Goal: Task Accomplishment & Management: Complete application form

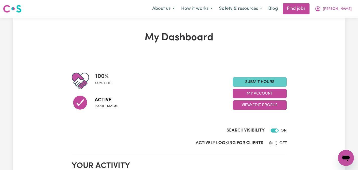
click at [261, 79] on link "Submit Hours" at bounding box center [260, 82] width 54 height 10
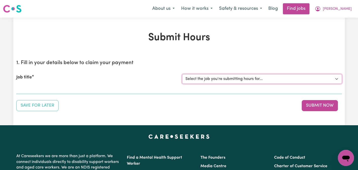
click at [336, 80] on select "Select the job you're submitting hours for... [[PERSON_NAME]] Care worker neede…" at bounding box center [262, 79] width 160 height 10
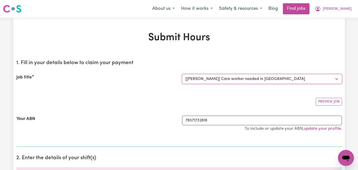
select select "0"
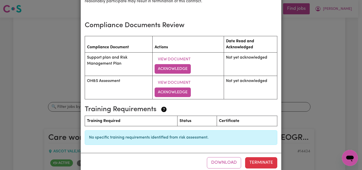
scroll to position [683, 0]
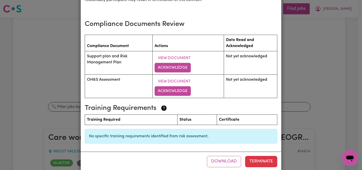
click at [250, 115] on th "Certificate" at bounding box center [247, 120] width 60 height 10
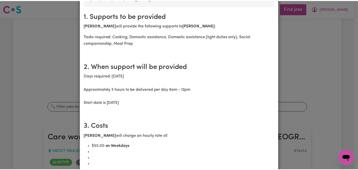
scroll to position [0, 0]
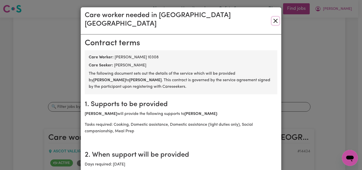
click at [274, 17] on button "Close" at bounding box center [276, 21] width 8 height 8
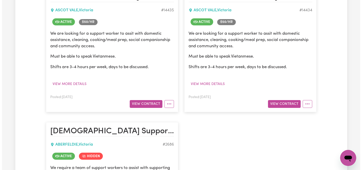
scroll to position [121, 0]
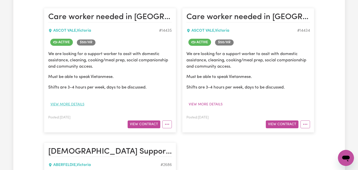
click at [76, 102] on button "View more details" at bounding box center [67, 104] width 38 height 8
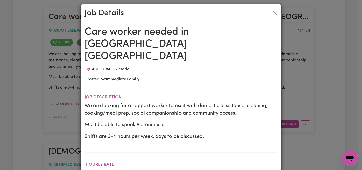
scroll to position [0, 0]
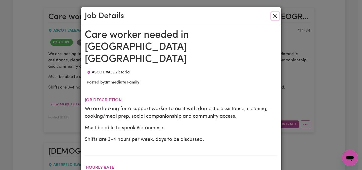
click at [273, 15] on button "Close" at bounding box center [275, 16] width 8 height 8
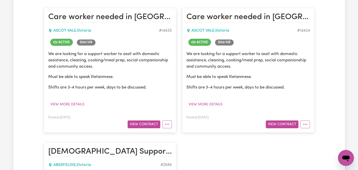
click at [64, 43] on span "Active" at bounding box center [61, 42] width 23 height 7
click at [138, 124] on button "View Contract" at bounding box center [144, 124] width 33 height 8
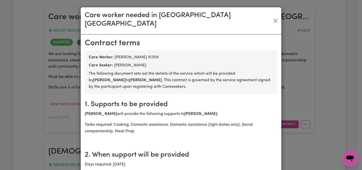
click at [207, 54] on div "Care Worker: [PERSON_NAME] 10308" at bounding box center [181, 57] width 184 height 6
click at [274, 17] on button "Close" at bounding box center [276, 21] width 8 height 8
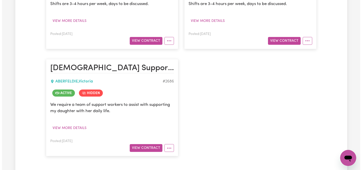
scroll to position [206, 0]
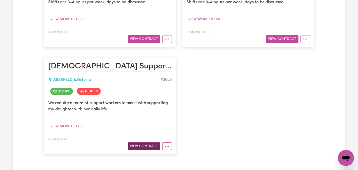
click at [146, 148] on button "View Contract" at bounding box center [144, 146] width 33 height 8
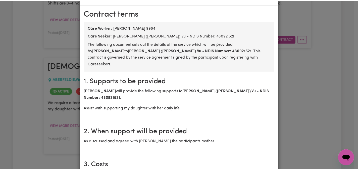
scroll to position [0, 0]
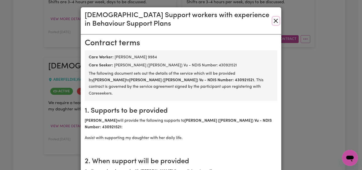
click at [274, 22] on button "Close" at bounding box center [275, 21] width 7 height 8
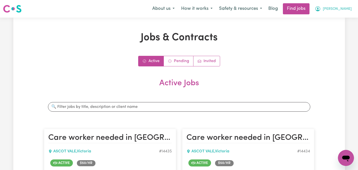
click at [347, 6] on span "[PERSON_NAME]" at bounding box center [337, 9] width 29 height 6
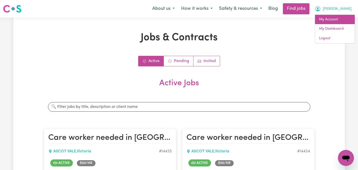
click at [337, 19] on link "My Account" at bounding box center [335, 20] width 40 height 10
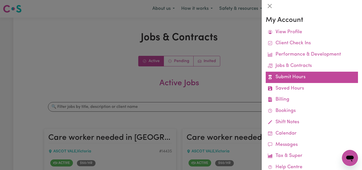
click at [296, 77] on link "Submit Hours" at bounding box center [312, 77] width 92 height 11
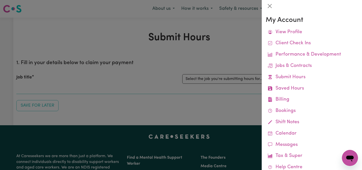
click at [296, 77] on link "Submit Hours" at bounding box center [312, 77] width 92 height 11
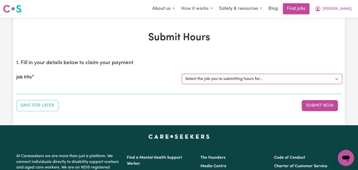
click at [339, 77] on select "Select the job you're submitting hours for... [[PERSON_NAME]] Care worker neede…" at bounding box center [262, 79] width 160 height 10
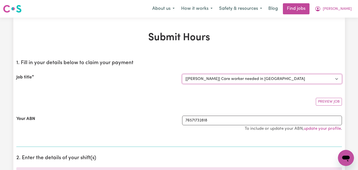
select select "0"
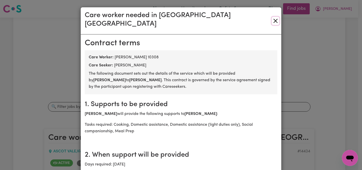
click at [274, 17] on button "Close" at bounding box center [276, 21] width 8 height 8
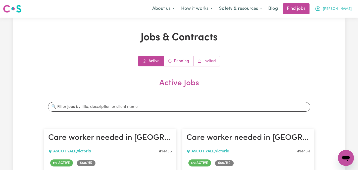
click at [344, 8] on span "[PERSON_NAME]" at bounding box center [337, 9] width 29 height 6
click at [333, 28] on link "My Dashboard" at bounding box center [335, 29] width 40 height 10
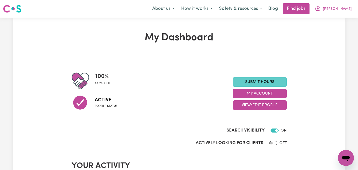
click at [266, 80] on link "Submit Hours" at bounding box center [260, 82] width 54 height 10
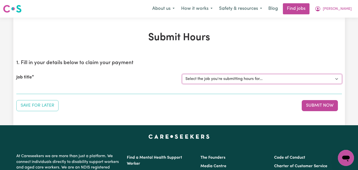
click at [336, 79] on select "Select the job you're submitting hours for... [[PERSON_NAME]] Care worker neede…" at bounding box center [262, 79] width 160 height 10
select select "2686"
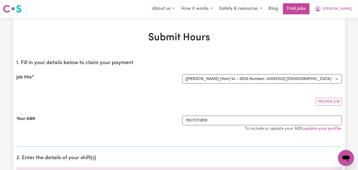
click at [314, 35] on h1 "Submit Hours" at bounding box center [179, 38] width 326 height 12
click at [345, 8] on span "[PERSON_NAME]" at bounding box center [337, 9] width 29 height 6
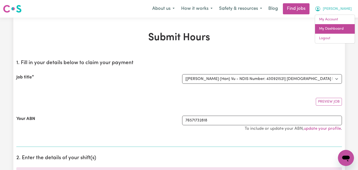
click at [342, 27] on link "My Dashboard" at bounding box center [335, 29] width 40 height 10
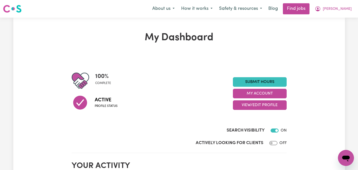
click at [348, 8] on span "[PERSON_NAME]" at bounding box center [337, 9] width 29 height 6
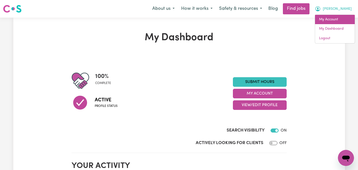
click at [336, 18] on link "My Account" at bounding box center [335, 20] width 40 height 10
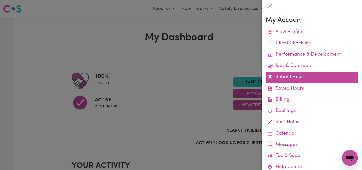
click at [292, 75] on link "Submit Hours" at bounding box center [312, 77] width 92 height 11
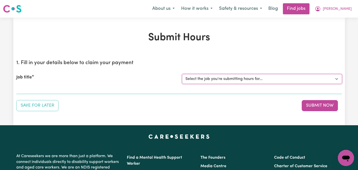
click at [297, 77] on select "Select the job you're submitting hours for... [[PERSON_NAME]] Care worker neede…" at bounding box center [262, 79] width 160 height 10
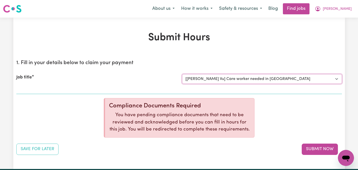
select select "0"
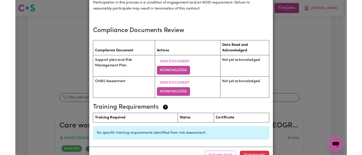
scroll to position [683, 0]
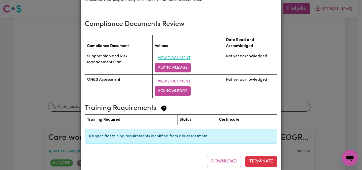
click at [173, 53] on button "View Document" at bounding box center [173, 58] width 39 height 10
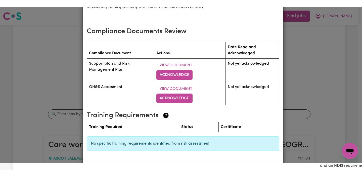
scroll to position [697, 0]
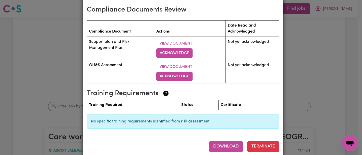
click at [232, 141] on button "Download" at bounding box center [226, 146] width 34 height 11
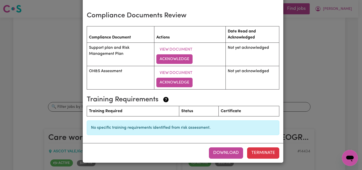
scroll to position [683, 0]
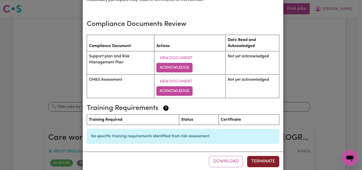
click at [261, 156] on button "Terminate" at bounding box center [263, 161] width 32 height 11
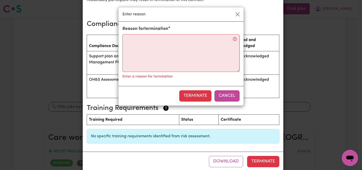
click at [228, 97] on button "Cancel" at bounding box center [226, 95] width 25 height 11
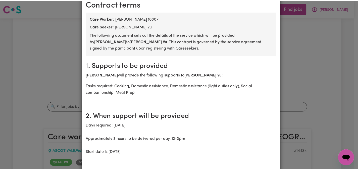
scroll to position [0, 0]
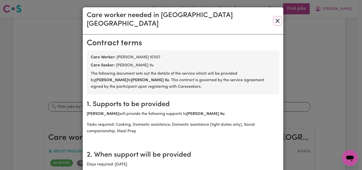
click at [277, 18] on button "Close" at bounding box center [278, 21] width 8 height 8
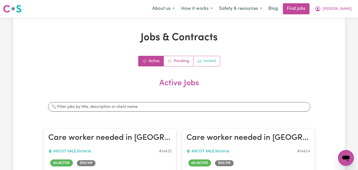
click at [209, 61] on link "Invited" at bounding box center [206, 61] width 26 height 10
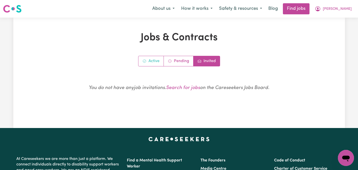
click at [155, 62] on link "Active" at bounding box center [150, 61] width 25 height 10
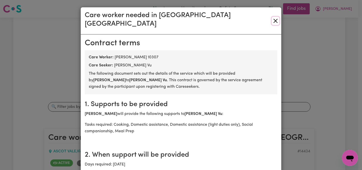
click at [274, 18] on button "Close" at bounding box center [276, 21] width 8 height 8
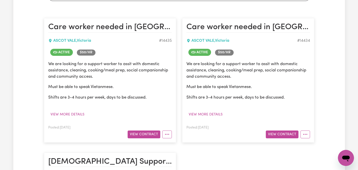
scroll to position [128, 0]
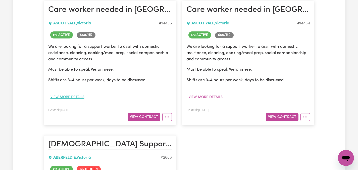
click at [70, 95] on button "View more details" at bounding box center [67, 97] width 38 height 8
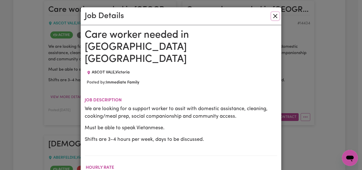
click at [272, 15] on button "Close" at bounding box center [275, 16] width 8 height 8
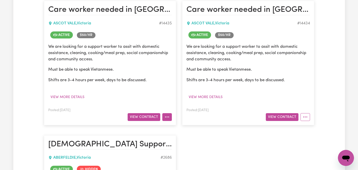
click at [167, 118] on icon "More options" at bounding box center [167, 116] width 5 height 5
click at [178, 128] on link "Job Details" at bounding box center [183, 129] width 40 height 10
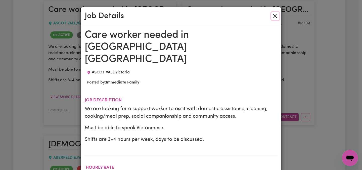
click at [276, 15] on button "Close" at bounding box center [275, 16] width 8 height 8
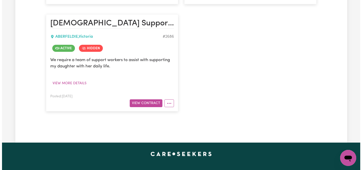
scroll to position [250, 0]
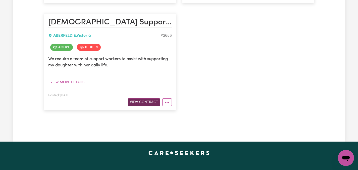
click at [150, 102] on button "View Contract" at bounding box center [144, 102] width 33 height 8
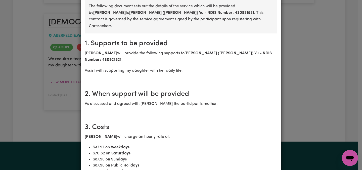
scroll to position [18, 0]
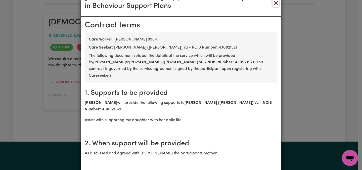
click at [275, 1] on button "Close" at bounding box center [275, 3] width 7 height 8
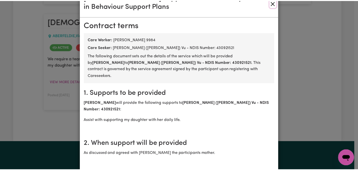
scroll to position [0, 0]
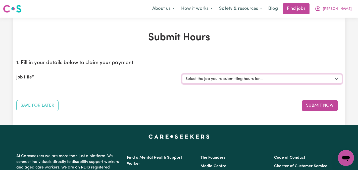
click at [337, 78] on select "Select the job you're submitting hours for... [[PERSON_NAME]] Care worker neede…" at bounding box center [262, 79] width 160 height 10
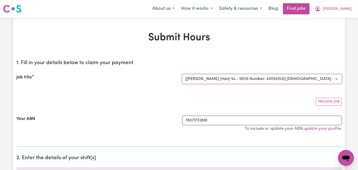
click at [336, 78] on select "Select the job you're submitting hours for... [[PERSON_NAME]] Care worker neede…" at bounding box center [262, 79] width 160 height 10
select select "0"
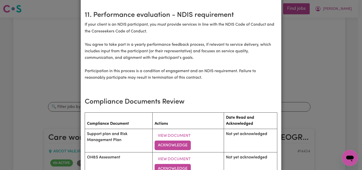
scroll to position [618, 0]
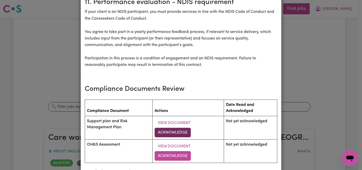
click at [167, 128] on button "Acknowledge" at bounding box center [172, 133] width 36 height 10
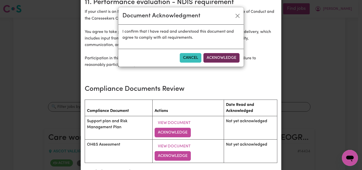
click at [222, 55] on button "Acknowledge" at bounding box center [221, 58] width 36 height 10
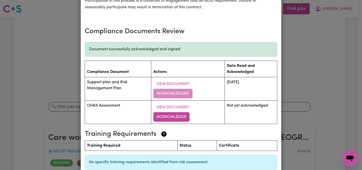
scroll to position [674, 0]
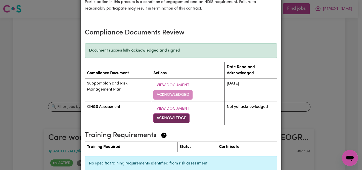
click at [173, 113] on button "Acknowledge" at bounding box center [171, 118] width 36 height 10
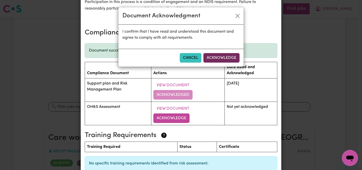
click at [228, 58] on button "Acknowledge" at bounding box center [221, 58] width 36 height 10
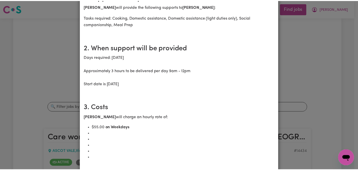
scroll to position [0, 0]
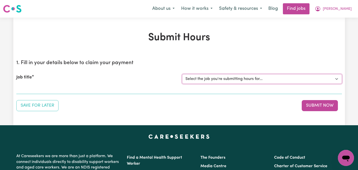
click at [336, 77] on select "Select the job you're submitting hours for... [[PERSON_NAME]] Care worker neede…" at bounding box center [262, 79] width 160 height 10
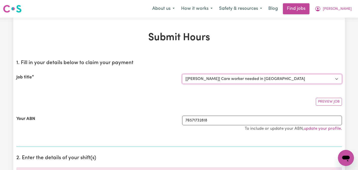
click at [337, 78] on select "Select the job you're submitting hours for... [[PERSON_NAME]] Care worker neede…" at bounding box center [262, 79] width 160 height 10
select select "0"
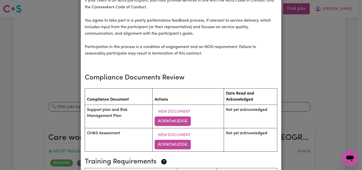
scroll to position [630, 0]
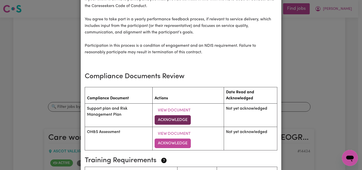
click at [167, 115] on button "Acknowledge" at bounding box center [172, 120] width 36 height 10
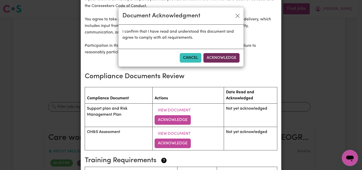
click at [225, 59] on button "Acknowledge" at bounding box center [221, 58] width 36 height 10
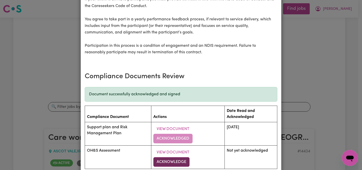
click at [172, 157] on button "Acknowledge" at bounding box center [171, 162] width 36 height 10
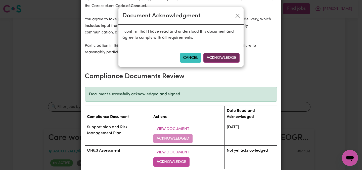
click at [224, 60] on button "Acknowledge" at bounding box center [221, 58] width 36 height 10
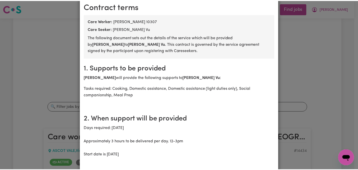
scroll to position [0, 0]
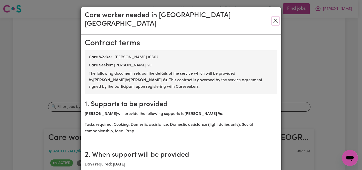
click at [274, 17] on button "Close" at bounding box center [276, 21] width 8 height 8
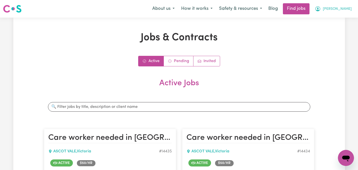
click at [321, 9] on icon "My Account" at bounding box center [318, 9] width 6 height 6
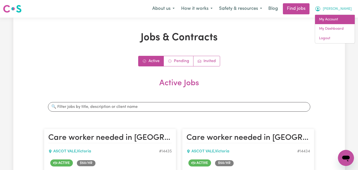
click at [328, 18] on link "My Account" at bounding box center [335, 20] width 40 height 10
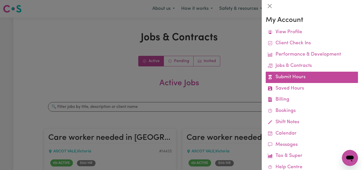
click at [283, 74] on link "Submit Hours" at bounding box center [312, 77] width 92 height 11
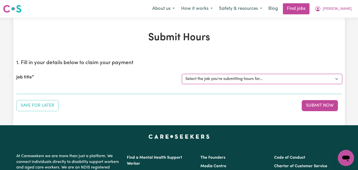
click at [336, 78] on select "Select the job you're submitting hours for... [[PERSON_NAME]] Care worker neede…" at bounding box center [262, 79] width 160 height 10
select select "14435"
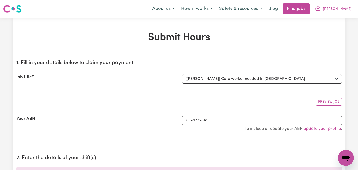
click at [148, 110] on div "Your ABN 76571732818 To include or update your ABN, update your profile ." at bounding box center [179, 126] width 326 height 33
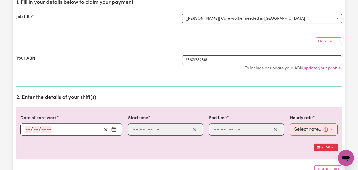
scroll to position [70, 0]
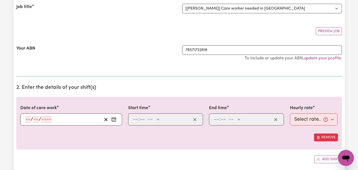
click at [115, 119] on icon "Enter the date of care work" at bounding box center [113, 119] width 5 height 5
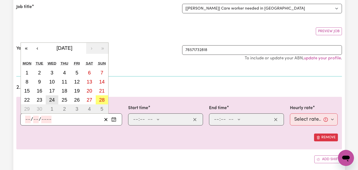
click at [52, 99] on abbr "24" at bounding box center [52, 100] width 6 height 6
type input "[DATE]"
type input "24"
type input "9"
type input "2025"
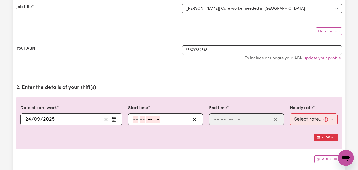
click at [136, 118] on input "number" at bounding box center [136, 120] width 6 height 8
type input "9"
type input "00"
click at [157, 119] on select "-- AM PM" at bounding box center [153, 120] width 14 height 8
select select "am"
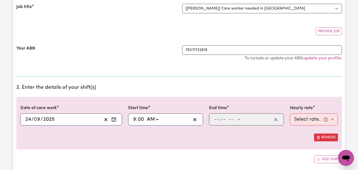
type input "09:00"
type input "0"
click at [218, 116] on input "number" at bounding box center [217, 120] width 6 height 8
type input "12"
type input "00"
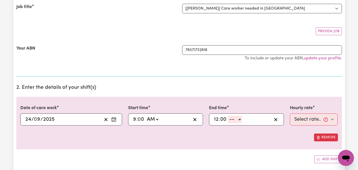
click at [240, 119] on select "-- AM PM" at bounding box center [235, 120] width 14 height 8
select select "pm"
type input "12:00"
type input "0"
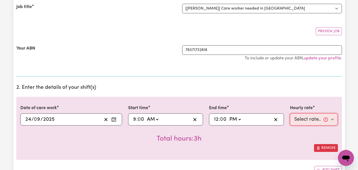
click at [333, 119] on select "Select rate... $55.00 (Weekday)" at bounding box center [314, 119] width 48 height 12
select select "55-Weekday"
click at [279, 144] on div "Remove" at bounding box center [179, 148] width 318 height 8
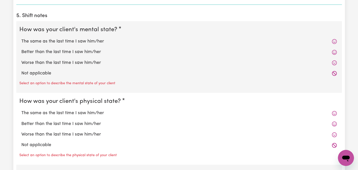
scroll to position [372, 0]
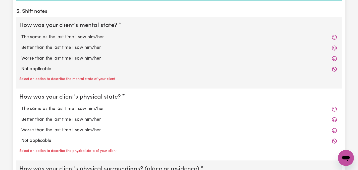
click at [77, 38] on label "The same as the last time I saw him/her" at bounding box center [179, 37] width 316 height 7
click at [21, 34] on input "The same as the last time I saw him/her" at bounding box center [21, 34] width 0 height 0
radio input "true"
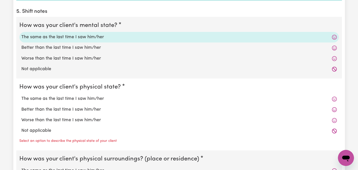
click at [68, 98] on label "The same as the last time I saw him/her" at bounding box center [179, 98] width 316 height 7
click at [21, 95] on input "The same as the last time I saw him/her" at bounding box center [21, 95] width 0 height 0
radio input "true"
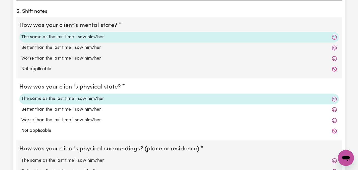
click at [53, 160] on label "The same as the last time I saw him/her" at bounding box center [179, 160] width 316 height 7
click at [21, 157] on input "The same as the last time I saw him/her" at bounding box center [21, 157] width 0 height 0
radio input "true"
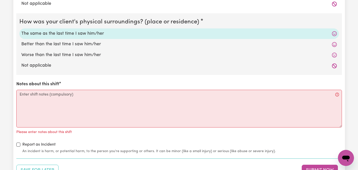
scroll to position [502, 0]
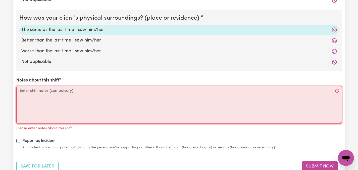
click at [25, 92] on textarea "Notes about this shift" at bounding box center [179, 105] width 326 height 38
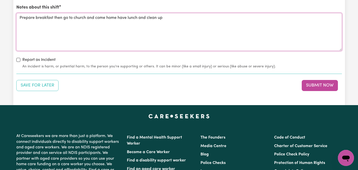
scroll to position [509, 0]
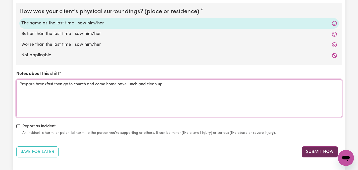
type textarea "Prepare breakfast then go to church and come home have lunch and clean up"
click at [318, 148] on button "Submit Now" at bounding box center [320, 151] width 36 height 11
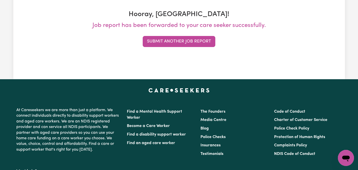
scroll to position [0, 0]
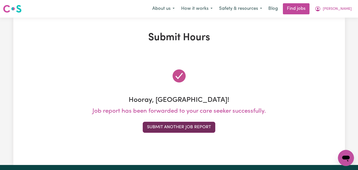
click at [185, 124] on button "Submit Another Job Report" at bounding box center [179, 127] width 73 height 11
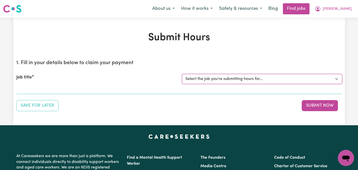
click at [335, 77] on select "Select the job you're submitting hours for... [[PERSON_NAME]] Care worker neede…" at bounding box center [262, 79] width 160 height 10
select select "14434"
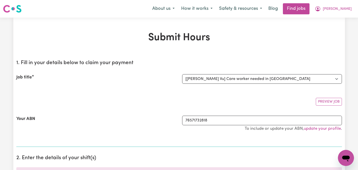
click at [174, 102] on div "Preview Job" at bounding box center [179, 100] width 326 height 12
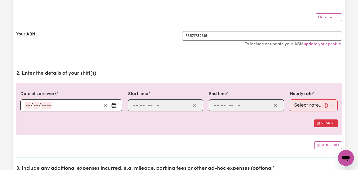
scroll to position [90, 0]
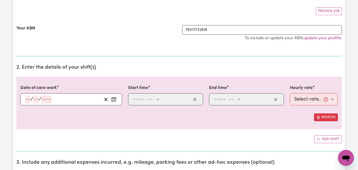
click at [115, 99] on icon "Enter the date of care work" at bounding box center [113, 99] width 5 height 5
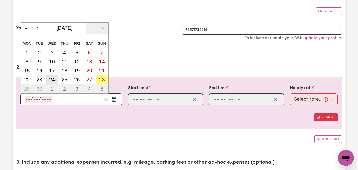
click at [53, 78] on abbr "24" at bounding box center [52, 80] width 6 height 6
type input "[DATE]"
type input "24"
type input "9"
type input "2025"
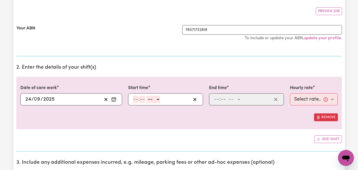
click at [158, 99] on select "-- AM PM" at bounding box center [153, 99] width 14 height 8
click at [158, 98] on select "AM PM" at bounding box center [153, 99] width 14 height 8
select select "pm"
click at [138, 100] on input "number" at bounding box center [136, 99] width 6 height 8
type input "12"
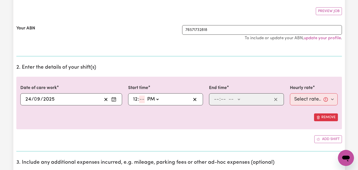
type input "12:00"
type input "00"
click at [220, 101] on span ":" at bounding box center [219, 99] width 1 height 6
click at [219, 100] on input "number" at bounding box center [217, 99] width 6 height 8
type input "3"
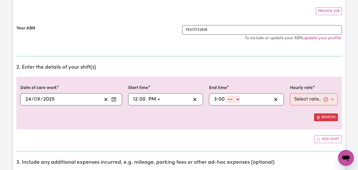
type input "00"
click at [238, 99] on select "-- AM PM" at bounding box center [233, 99] width 14 height 8
select select "pm"
type input "15:00"
type input "0"
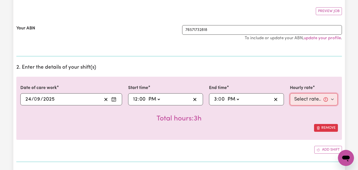
click at [332, 98] on select "Select rate... $55.00 (Weekday)" at bounding box center [314, 99] width 48 height 12
select select "55-Weekday"
click at [276, 139] on div "Date of care work [DATE] 24 / 0 9 / 2025 « ‹ [DATE] › » Mon Tue Wed Thu Fri Sat…" at bounding box center [179, 108] width 326 height 63
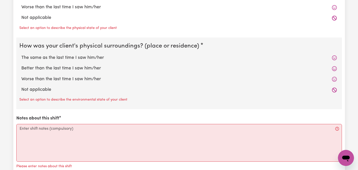
scroll to position [481, 0]
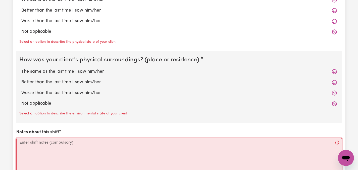
click at [46, 149] on textarea "Notes about this shift" at bounding box center [179, 157] width 326 height 38
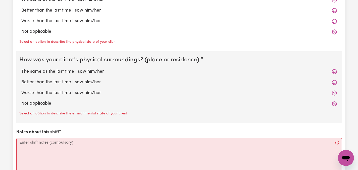
click at [65, 73] on label "The same as the last time I saw him/her" at bounding box center [179, 71] width 316 height 7
click at [21, 68] on input "The same as the last time I saw him/her" at bounding box center [21, 68] width 0 height 0
radio input "true"
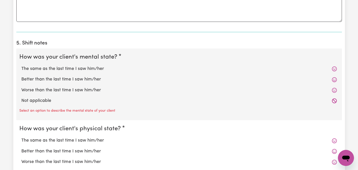
scroll to position [337, 0]
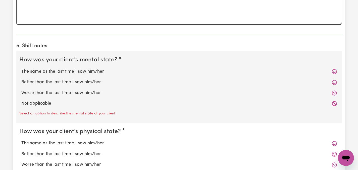
click at [86, 70] on label "The same as the last time I saw him/her" at bounding box center [179, 71] width 316 height 7
click at [21, 68] on input "The same as the last time I saw him/her" at bounding box center [21, 68] width 0 height 0
radio input "true"
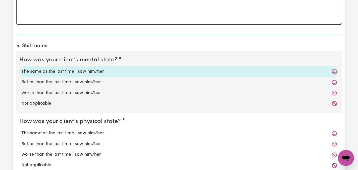
click at [83, 131] on label "The same as the last time I saw him/her" at bounding box center [179, 133] width 316 height 7
click at [21, 130] on input "The same as the last time I saw him/her" at bounding box center [21, 130] width 0 height 0
radio input "true"
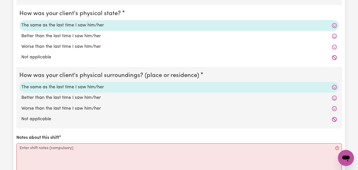
scroll to position [431, 0]
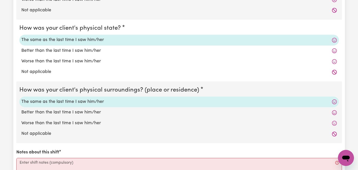
click at [21, 47] on input "Better than the last time I saw him/her" at bounding box center [21, 47] width 0 height 0
radio input "true"
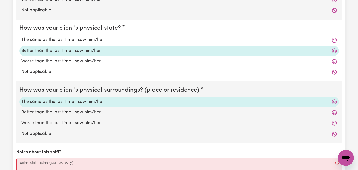
click at [21, 58] on input "Worse than the last time I saw him/her" at bounding box center [21, 58] width 0 height 0
radio input "true"
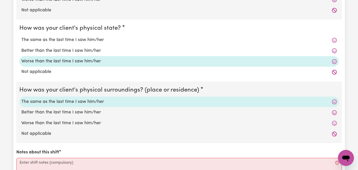
click at [21, 68] on input "Not applicable" at bounding box center [21, 68] width 0 height 0
radio input "true"
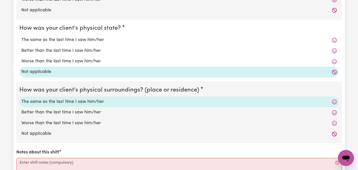
click at [67, 40] on label "The same as the last time I saw him/her" at bounding box center [179, 40] width 316 height 7
click at [21, 37] on input "The same as the last time I saw him/her" at bounding box center [21, 36] width 0 height 0
radio input "true"
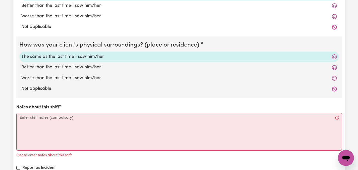
scroll to position [485, 0]
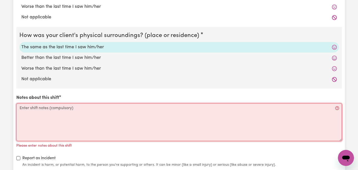
click at [52, 114] on textarea "Notes about this shift" at bounding box center [179, 122] width 326 height 38
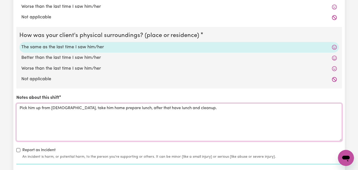
click at [180, 106] on textarea "Pick him up from [DEMOGRAPHIC_DATA], take him home prepare lunch, after that ha…" at bounding box center [179, 122] width 326 height 38
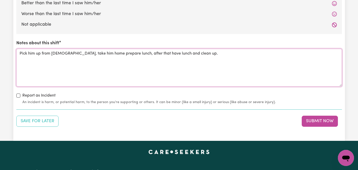
scroll to position [538, 0]
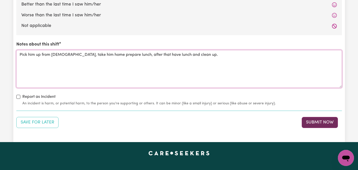
type textarea "Pick him up from [DEMOGRAPHIC_DATA], take him home prepare lunch, after that ha…"
click at [333, 120] on button "Submit Now" at bounding box center [320, 122] width 36 height 11
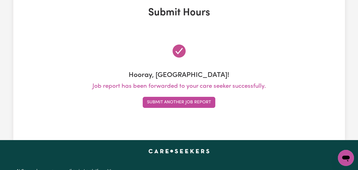
scroll to position [0, 0]
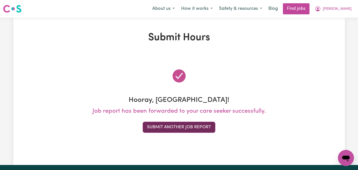
click at [193, 124] on button "Submit Another Job Report" at bounding box center [179, 127] width 73 height 11
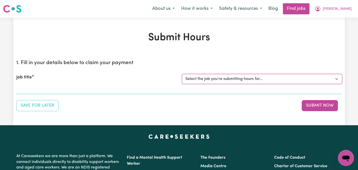
click at [337, 77] on select "Select the job you're submitting hours for... [[PERSON_NAME]] Care worker neede…" at bounding box center [262, 79] width 160 height 10
select select "2686"
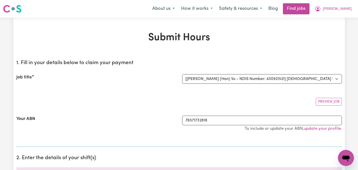
click at [98, 117] on div "Your ABN" at bounding box center [96, 126] width 166 height 21
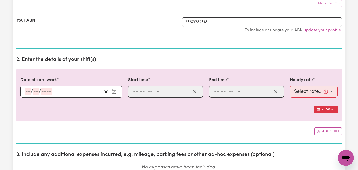
scroll to position [100, 0]
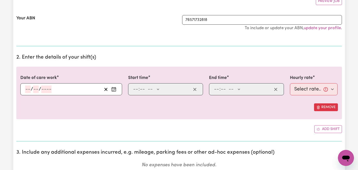
click at [113, 89] on icon "Enter the date of care work" at bounding box center [113, 89] width 5 height 5
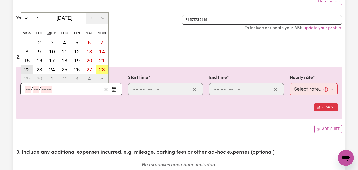
click at [26, 70] on abbr "22" at bounding box center [27, 70] width 6 height 6
type input "[DATE]"
type input "22"
type input "9"
type input "2025"
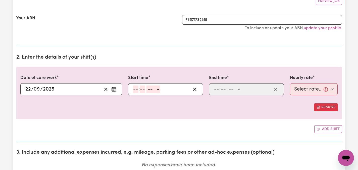
click at [136, 89] on input "number" at bounding box center [136, 89] width 6 height 8
type input "7"
type input "00"
click at [158, 89] on select "-- AM PM" at bounding box center [152, 89] width 14 height 8
select select "am"
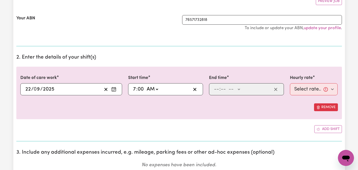
type input "07:00"
type input "0"
click at [217, 89] on input "number" at bounding box center [217, 89] width 6 height 8
type input "6"
type input "30"
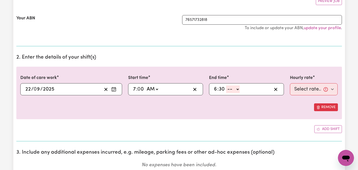
click at [238, 89] on select "-- AM PM" at bounding box center [233, 89] width 14 height 8
select select "pm"
type input "18:30"
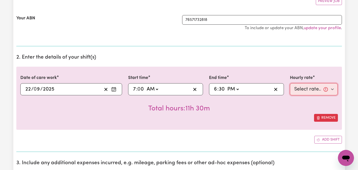
click at [334, 88] on select "Select rate... $47.97 (Weekday) $70.82 ([DATE]) $87.96 ([DATE]) $87.96 (Public …" at bounding box center [314, 89] width 48 height 12
select select "47.97-Weekday"
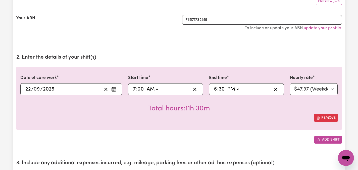
click at [333, 139] on button "Add shift" at bounding box center [328, 140] width 28 height 8
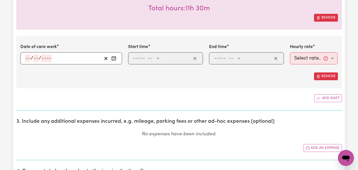
scroll to position [203, 0]
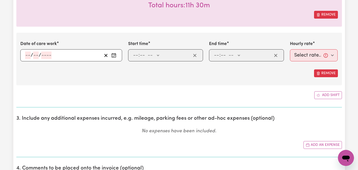
click at [113, 57] on rect "Enter the date of care work" at bounding box center [114, 56] width 4 height 4
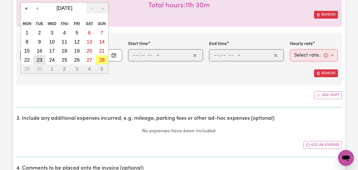
click at [41, 60] on abbr "23" at bounding box center [40, 60] width 6 height 6
type input "[DATE]"
type input "23"
type input "9"
type input "2025"
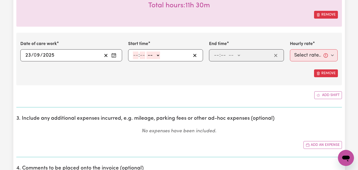
click at [135, 56] on input "number" at bounding box center [136, 55] width 6 height 8
type input "2"
type input "00"
click at [157, 55] on select "-- AM PM" at bounding box center [152, 55] width 14 height 8
select select "pm"
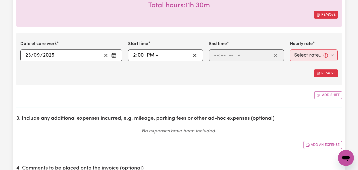
type input "14:00"
type input "0"
click at [216, 54] on input "number" at bounding box center [217, 55] width 6 height 8
type input "8"
type input "00"
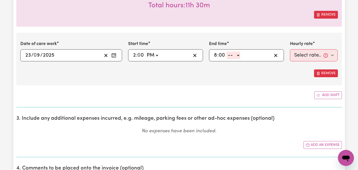
click at [238, 55] on select "-- AM PM" at bounding box center [234, 55] width 14 height 8
select select "pm"
type input "20:00"
type input "0"
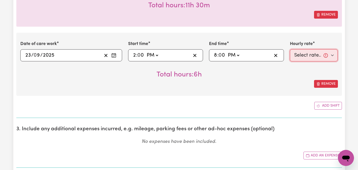
click at [304, 55] on select "Select rate... $47.97 (Weekday) $70.82 ([DATE]) $87.96 ([DATE]) $87.96 (Public …" at bounding box center [314, 55] width 48 height 12
select select "47.97-Weekday"
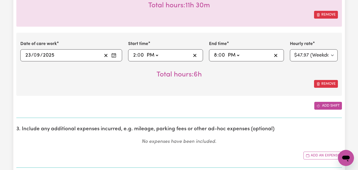
click at [325, 105] on button "Add shift" at bounding box center [328, 106] width 28 height 8
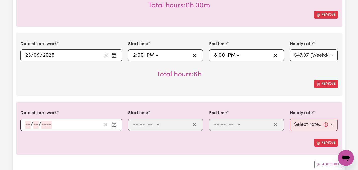
click at [115, 125] on icon "Enter the date of care work" at bounding box center [113, 124] width 5 height 5
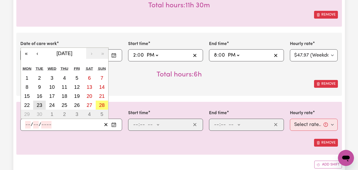
click at [40, 106] on abbr "23" at bounding box center [40, 105] width 6 height 6
type input "[DATE]"
type input "23"
type input "9"
type input "2025"
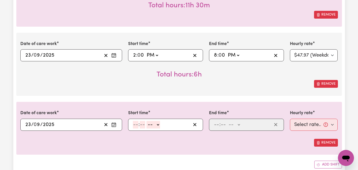
click at [135, 123] on input "number" at bounding box center [136, 125] width 6 height 8
type input "8"
type input "00"
click at [157, 125] on select "-- AM PM" at bounding box center [153, 125] width 14 height 8
select select "pm"
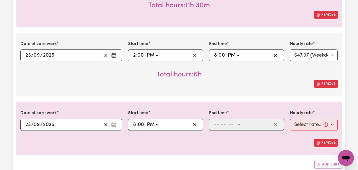
type input "20:00"
type input "0"
click at [215, 124] on input "number" at bounding box center [217, 125] width 6 height 8
type input "9"
type input "00"
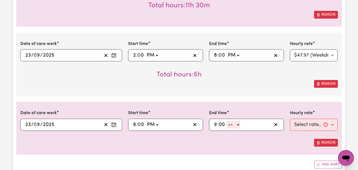
click at [238, 124] on select "-- AM PM" at bounding box center [234, 125] width 14 height 8
select select "pm"
type input "21:00"
type input "0"
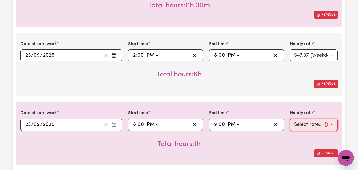
click at [333, 124] on select "Select rate... $47.97 (Weekday) $70.82 ([DATE]) $87.96 ([DATE]) $87.96 (Public …" at bounding box center [314, 125] width 48 height 12
select select "50.05-EveningCare"
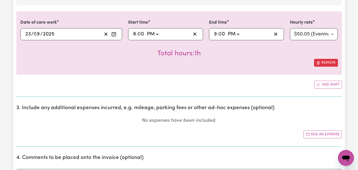
scroll to position [284, 0]
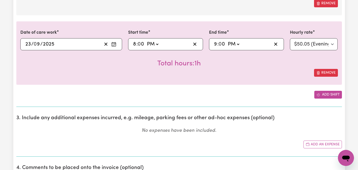
click at [330, 93] on button "Add shift" at bounding box center [328, 95] width 28 height 8
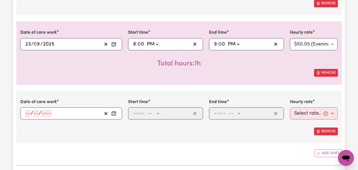
click at [114, 113] on icon "Enter the date of care work" at bounding box center [113, 113] width 5 height 5
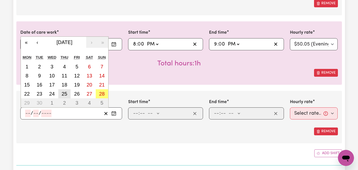
click at [64, 93] on abbr "25" at bounding box center [65, 94] width 6 height 6
type input "[DATE]"
type input "25"
type input "9"
type input "2025"
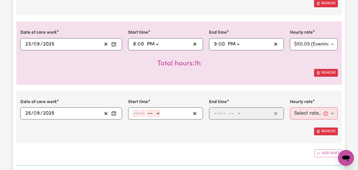
click at [137, 112] on input "number" at bounding box center [136, 114] width 6 height 8
type input "7"
type input "00"
click at [157, 113] on select "-- AM PM" at bounding box center [152, 114] width 14 height 8
select select "am"
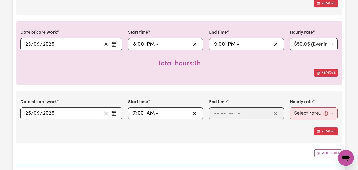
type input "07:00"
type input "0"
click at [220, 112] on span ":" at bounding box center [219, 114] width 1 height 6
click at [217, 112] on input "number" at bounding box center [217, 114] width 6 height 8
type input "2"
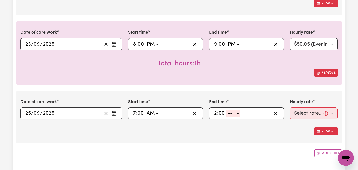
type input "00"
click at [238, 112] on select "-- AM PM" at bounding box center [233, 114] width 14 height 8
select select "pm"
type input "14:00"
type input "0"
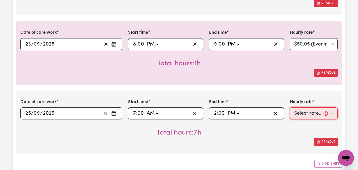
click at [316, 113] on select "Select rate... $47.97 (Weekday) $70.82 ([DATE]) $87.96 ([DATE]) $87.96 (Public …" at bounding box center [314, 113] width 48 height 12
select select "47.97-Weekday"
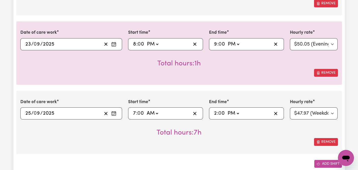
click at [323, 162] on button "Add shift" at bounding box center [328, 164] width 28 height 8
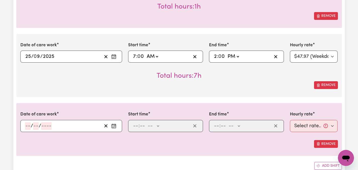
scroll to position [398, 0]
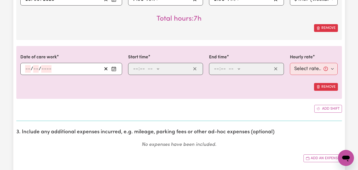
click at [116, 70] on icon "Enter the date of care work" at bounding box center [113, 68] width 5 height 5
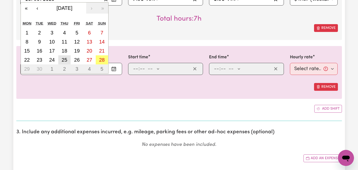
click at [65, 58] on abbr "25" at bounding box center [65, 60] width 6 height 6
type input "[DATE]"
type input "25"
type input "9"
type input "2025"
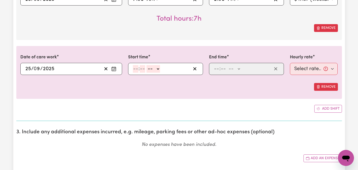
click at [138, 70] on input "number" at bounding box center [136, 69] width 6 height 8
type input "6"
type input "00"
click at [157, 69] on select "-- AM PM" at bounding box center [153, 69] width 14 height 8
select select "pm"
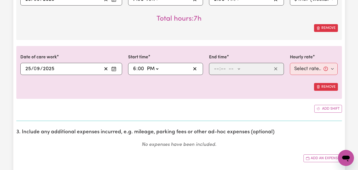
type input "18:00"
type input "0"
click at [220, 69] on span ":" at bounding box center [219, 69] width 1 height 6
click at [218, 68] on input "number" at bounding box center [217, 69] width 6 height 8
type input "8"
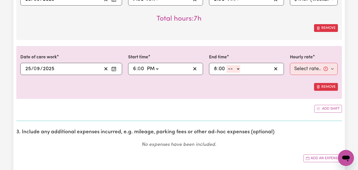
type input "00"
click at [239, 70] on select "-- AM PM" at bounding box center [234, 69] width 14 height 8
select select "pm"
type input "20:00"
type input "0"
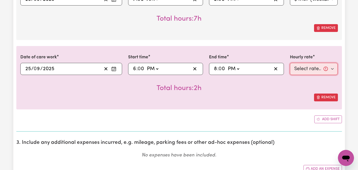
click at [335, 69] on select "Select rate... $47.97 (Weekday) $70.82 ([DATE]) $87.96 ([DATE]) $87.96 (Public …" at bounding box center [314, 69] width 48 height 12
select select "47.97-Weekday"
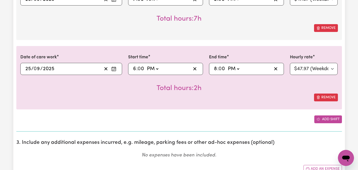
click at [324, 119] on button "Add shift" at bounding box center [328, 119] width 28 height 8
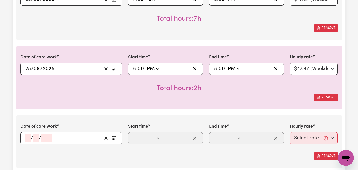
click at [116, 138] on rect "Enter the date of care work" at bounding box center [114, 138] width 4 height 4
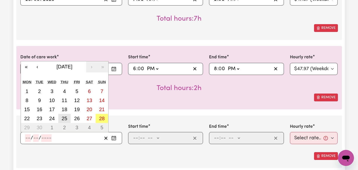
click at [66, 116] on abbr "25" at bounding box center [65, 119] width 6 height 6
type input "[DATE]"
type input "25"
type input "9"
type input "2025"
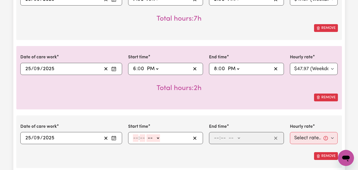
click at [135, 137] on input "number" at bounding box center [136, 138] width 6 height 8
type input "8"
type input "00"
click at [158, 138] on select "-- AM PM" at bounding box center [153, 138] width 14 height 8
select select "pm"
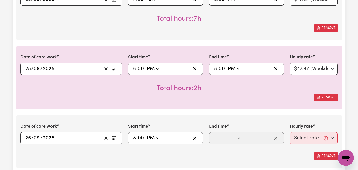
type input "20:00"
type input "0"
click at [218, 137] on input "number" at bounding box center [217, 138] width 6 height 8
type input "10"
type input "00"
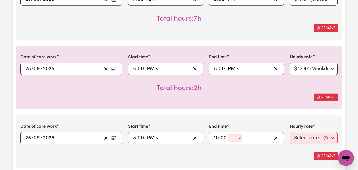
click at [239, 137] on select "-- AM PM" at bounding box center [235, 138] width 14 height 8
select select "pm"
type input "22:00"
type input "0"
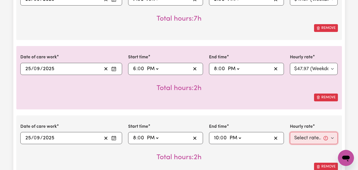
click at [332, 138] on select "Select rate... $47.97 (Weekday) $70.82 ([DATE]) $87.96 ([DATE]) $87.96 (Public …" at bounding box center [314, 138] width 48 height 12
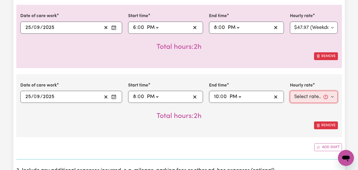
scroll to position [437, 0]
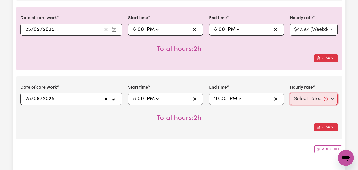
click at [310, 97] on select "Select rate... $47.97 (Weekday) $70.82 ([DATE]) $87.96 ([DATE]) $87.96 (Public …" at bounding box center [314, 99] width 48 height 12
select select "50.05-EveningCare"
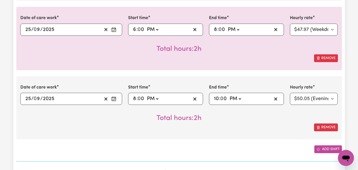
click at [323, 147] on button "Add shift" at bounding box center [328, 149] width 28 height 8
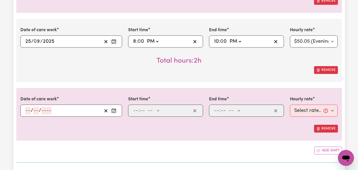
scroll to position [516, 0]
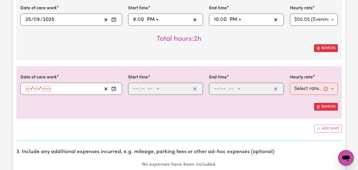
click at [116, 89] on rect "Enter the date of care work" at bounding box center [114, 89] width 4 height 4
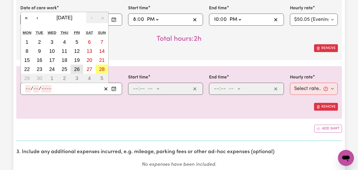
click at [76, 67] on abbr "26" at bounding box center [77, 69] width 6 height 6
type input "[DATE]"
type input "26"
type input "9"
type input "2025"
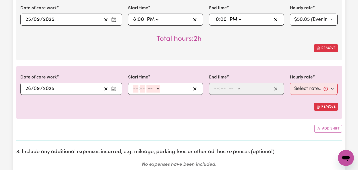
click at [134, 86] on input "number" at bounding box center [136, 89] width 6 height 8
type input "2"
type input "00"
click at [157, 87] on select "-- AM PM" at bounding box center [152, 89] width 14 height 8
select select "pm"
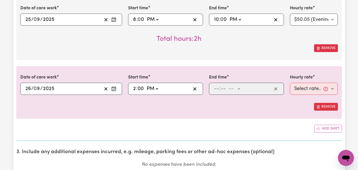
type input "14:00"
type input "0"
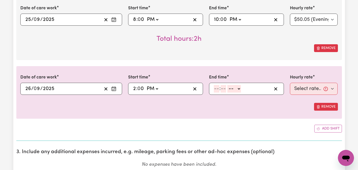
click at [217, 87] on input "number" at bounding box center [217, 89] width 6 height 8
type input "7"
type input "00"
click at [238, 89] on select "-- AM PM" at bounding box center [233, 89] width 14 height 8
select select "pm"
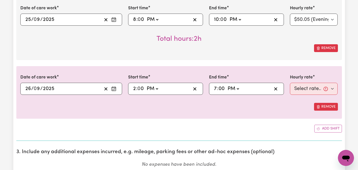
type input "19:00"
type input "0"
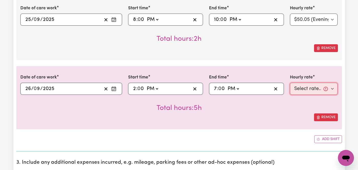
click at [334, 87] on select "Select rate... $47.97 (Weekday) $70.82 ([DATE]) $87.96 ([DATE]) $87.96 (Public …" at bounding box center [314, 89] width 48 height 12
select select "47.97-Weekday"
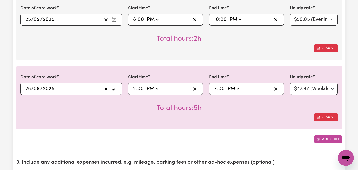
click at [326, 138] on button "Add shift" at bounding box center [328, 139] width 28 height 8
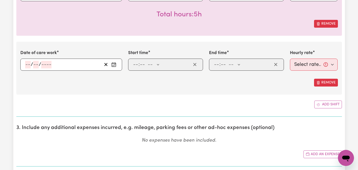
scroll to position [607, 0]
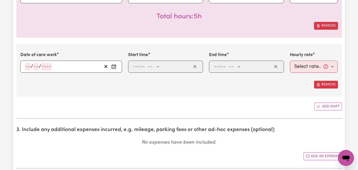
click at [116, 67] on rect "Enter the date of care work" at bounding box center [114, 67] width 4 height 4
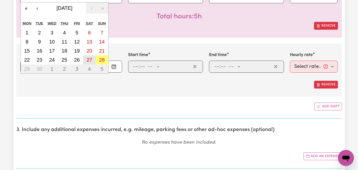
click at [89, 59] on abbr "27" at bounding box center [90, 60] width 6 height 6
type input "[DATE]"
type input "27"
type input "9"
type input "2025"
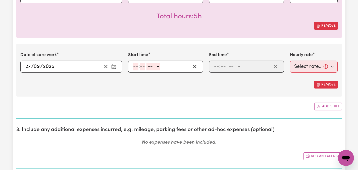
click at [112, 67] on icon "Enter the date of care work" at bounding box center [113, 66] width 5 height 5
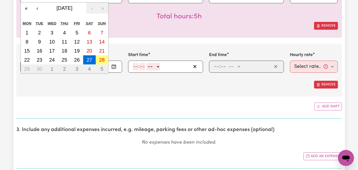
click at [144, 87] on div "Remove" at bounding box center [179, 85] width 318 height 8
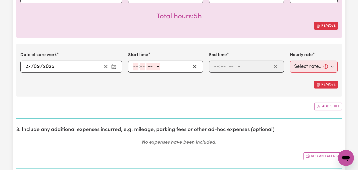
click at [137, 65] on input "number" at bounding box center [136, 67] width 6 height 8
type input "8"
type input "00"
click at [157, 67] on select "-- AM PM" at bounding box center [153, 67] width 14 height 8
select select "am"
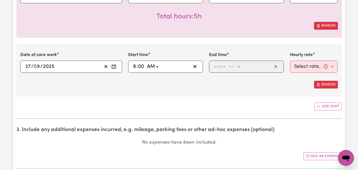
type input "08:00"
type input "0"
click at [218, 66] on input "number" at bounding box center [217, 67] width 6 height 8
type input "10"
type input "00"
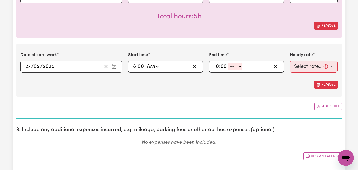
click at [241, 66] on select "-- AM PM" at bounding box center [235, 67] width 14 height 8
select select "pm"
type input "22:00"
type input "0"
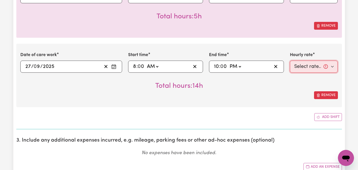
click at [333, 66] on select "Select rate... $47.97 (Weekday) $70.82 ([DATE]) $87.96 ([DATE]) $87.96 (Public …" at bounding box center [314, 67] width 48 height 12
select select "70.82-[DATE]"
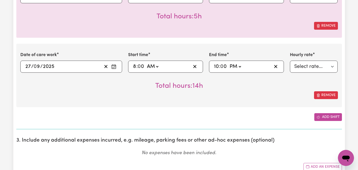
click at [325, 115] on button "Add shift" at bounding box center [328, 117] width 28 height 8
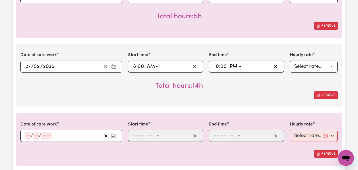
click at [115, 135] on circle "Enter the date of care work" at bounding box center [115, 135] width 1 height 1
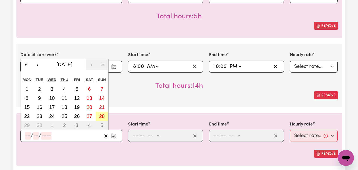
click at [102, 116] on abbr "28" at bounding box center [102, 116] width 6 height 6
type input "[DATE]"
type input "28"
type input "9"
type input "2025"
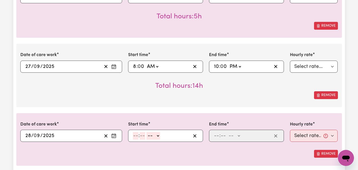
click at [137, 136] on input "number" at bounding box center [136, 136] width 6 height 8
type input "11"
type input "00"
click at [158, 135] on select "-- AM PM" at bounding box center [153, 136] width 14 height 8
select select "am"
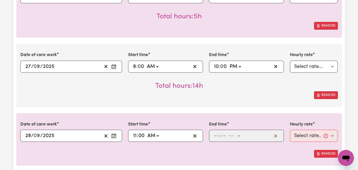
type input "11:00"
type input "0"
click at [216, 135] on input "number" at bounding box center [217, 136] width 6 height 8
type input "6"
type input "00"
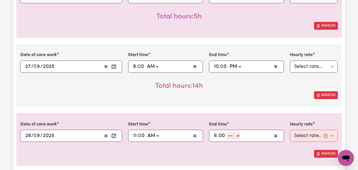
click at [240, 136] on select "-- AM PM" at bounding box center [234, 136] width 14 height 8
select select "pm"
type input "18:00"
type input "0"
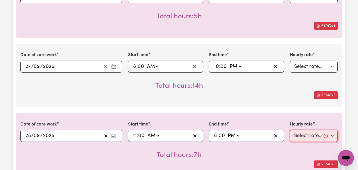
click at [334, 135] on select "Select rate... $47.97 (Weekday) $70.82 ([DATE]) $87.96 ([DATE]) $87.96 (Public …" at bounding box center [314, 136] width 48 height 12
select select "87.96-[DATE]"
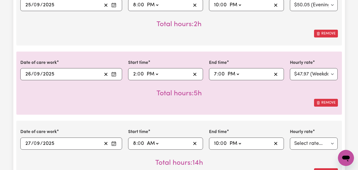
scroll to position [526, 0]
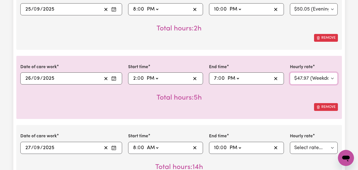
click at [333, 77] on select "Select rate... $47.97 (Weekday) $70.82 ([DATE]) $87.96 ([DATE]) $87.96 (Public …" at bounding box center [314, 78] width 48 height 12
select select "87.96-PublicHoliday"
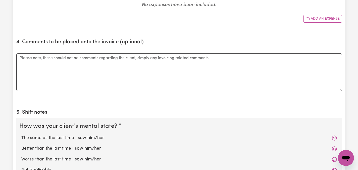
scroll to position [829, 0]
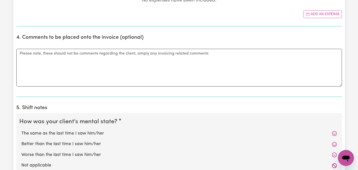
click at [79, 132] on label "The same as the last time I saw him/her" at bounding box center [179, 133] width 316 height 7
click at [21, 130] on input "The same as the last time I saw him/her" at bounding box center [21, 130] width 0 height 0
radio input "true"
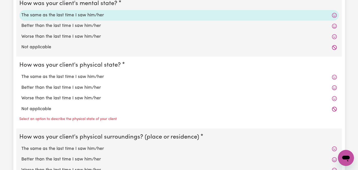
scroll to position [950, 0]
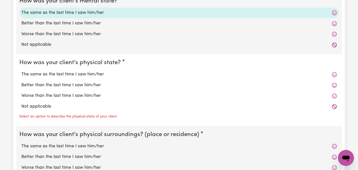
click at [45, 72] on label "The same as the last time I saw him/her" at bounding box center [179, 74] width 316 height 7
click at [21, 71] on input "The same as the last time I saw him/her" at bounding box center [21, 71] width 0 height 0
radio input "true"
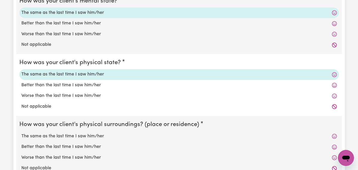
click at [34, 136] on label "The same as the last time I saw him/her" at bounding box center [179, 136] width 316 height 7
click at [21, 133] on input "The same as the last time I saw him/her" at bounding box center [21, 133] width 0 height 0
radio input "true"
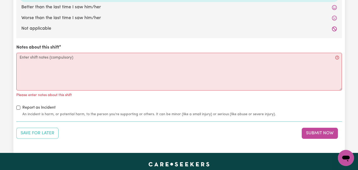
scroll to position [1090, 0]
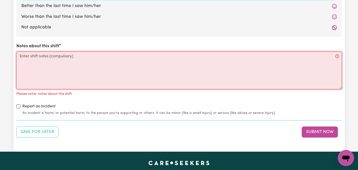
click at [55, 59] on textarea "Notes about this shift" at bounding box center [179, 70] width 326 height 38
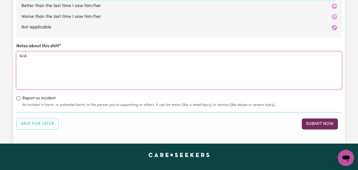
type textarea "N/A"
click at [318, 122] on button "Submit Now" at bounding box center [320, 123] width 36 height 11
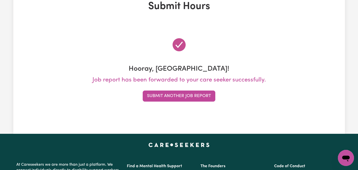
scroll to position [0, 0]
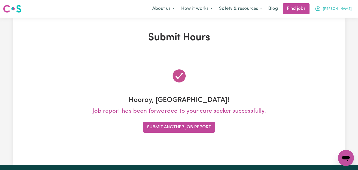
click at [346, 8] on span "[PERSON_NAME]" at bounding box center [337, 9] width 29 height 6
click at [332, 27] on link "My Dashboard" at bounding box center [335, 29] width 40 height 10
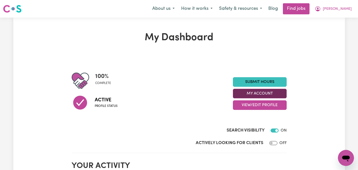
click at [273, 93] on button "My Account" at bounding box center [260, 94] width 54 height 10
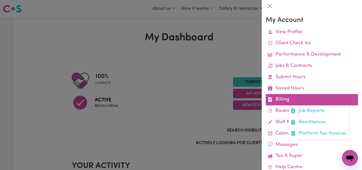
click at [284, 100] on link "Billing Job Reports Remittances Platform Fee Invoices" at bounding box center [312, 99] width 92 height 11
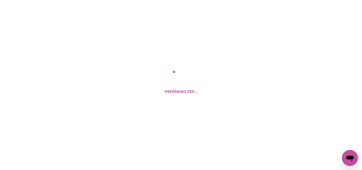
click at [179, 79] on div at bounding box center [180, 78] width 10 height 10
click at [349, 155] on icon "Open messaging window" at bounding box center [350, 158] width 8 height 6
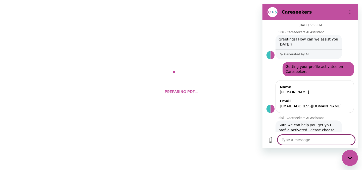
scroll to position [443, 0]
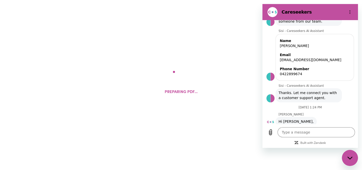
click at [360, 39] on div "Preparing PDF..." at bounding box center [181, 85] width 362 height 170
click at [360, 10] on div "Preparing PDF..." at bounding box center [181, 85] width 362 height 170
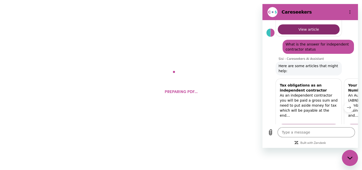
scroll to position [213, 0]
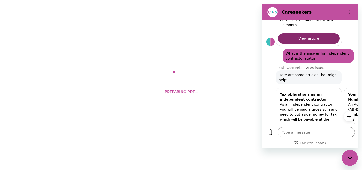
click at [349, 155] on icon "Close messaging window" at bounding box center [349, 157] width 5 height 3
type textarea "x"
